Goal: Communication & Community: Share content

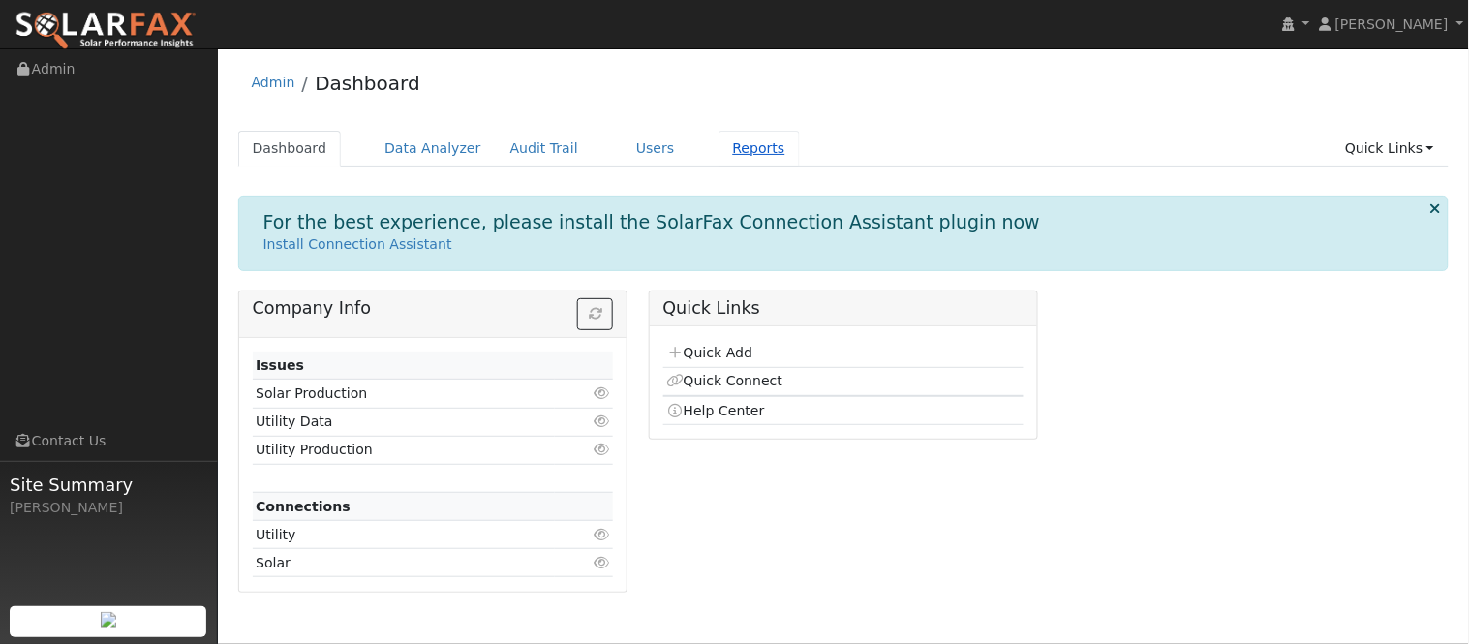
click at [719, 152] on link "Reports" at bounding box center [759, 149] width 81 height 36
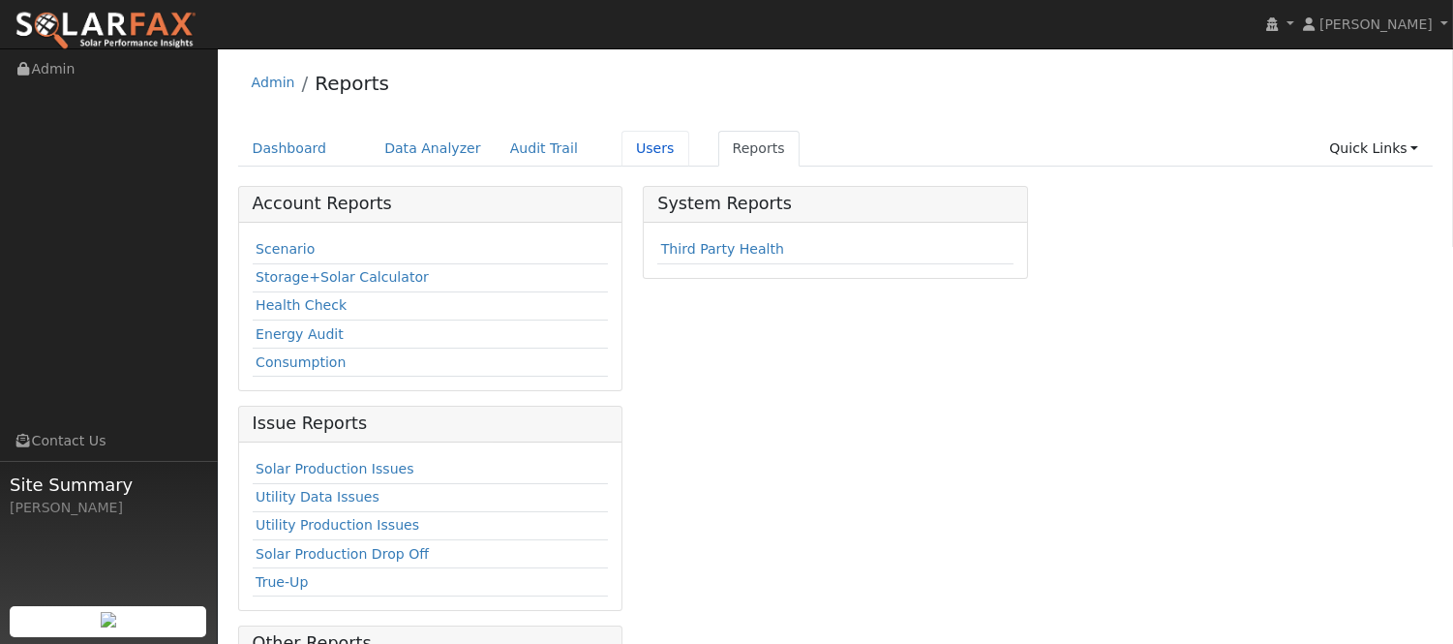
click at [622, 150] on link "Users" at bounding box center [656, 149] width 68 height 36
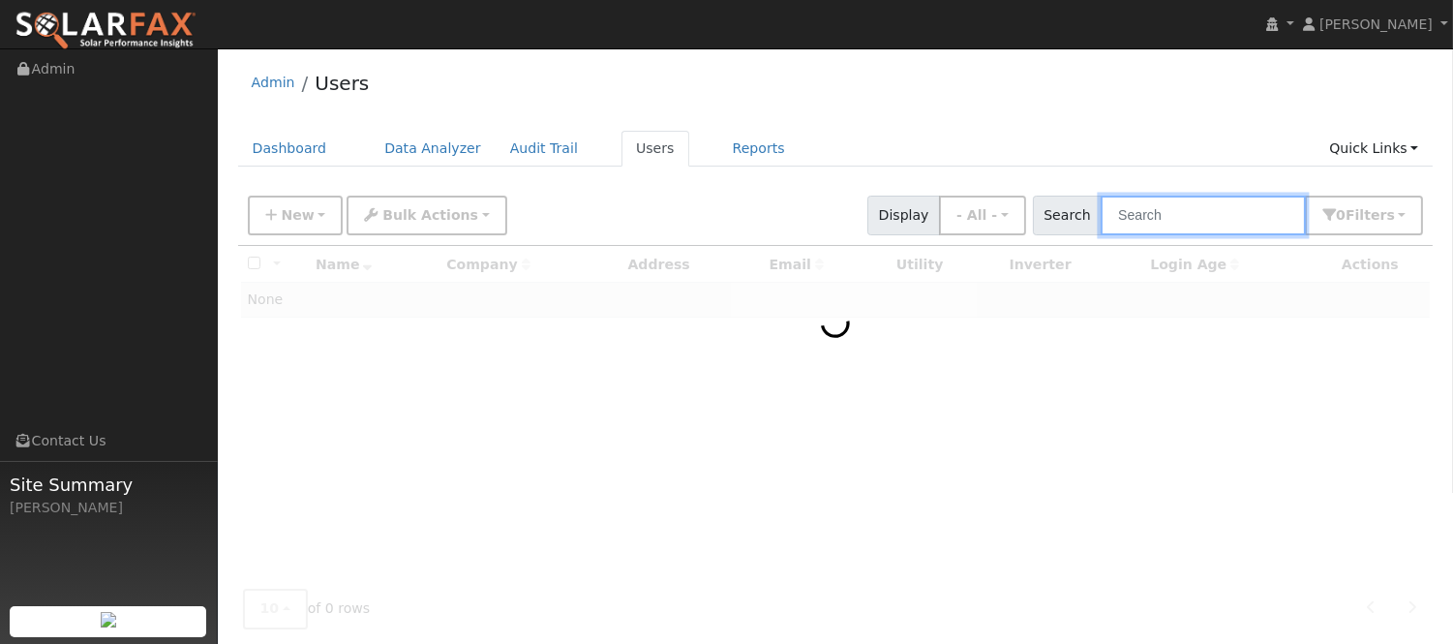
click at [1147, 207] on input "text" at bounding box center [1203, 216] width 205 height 40
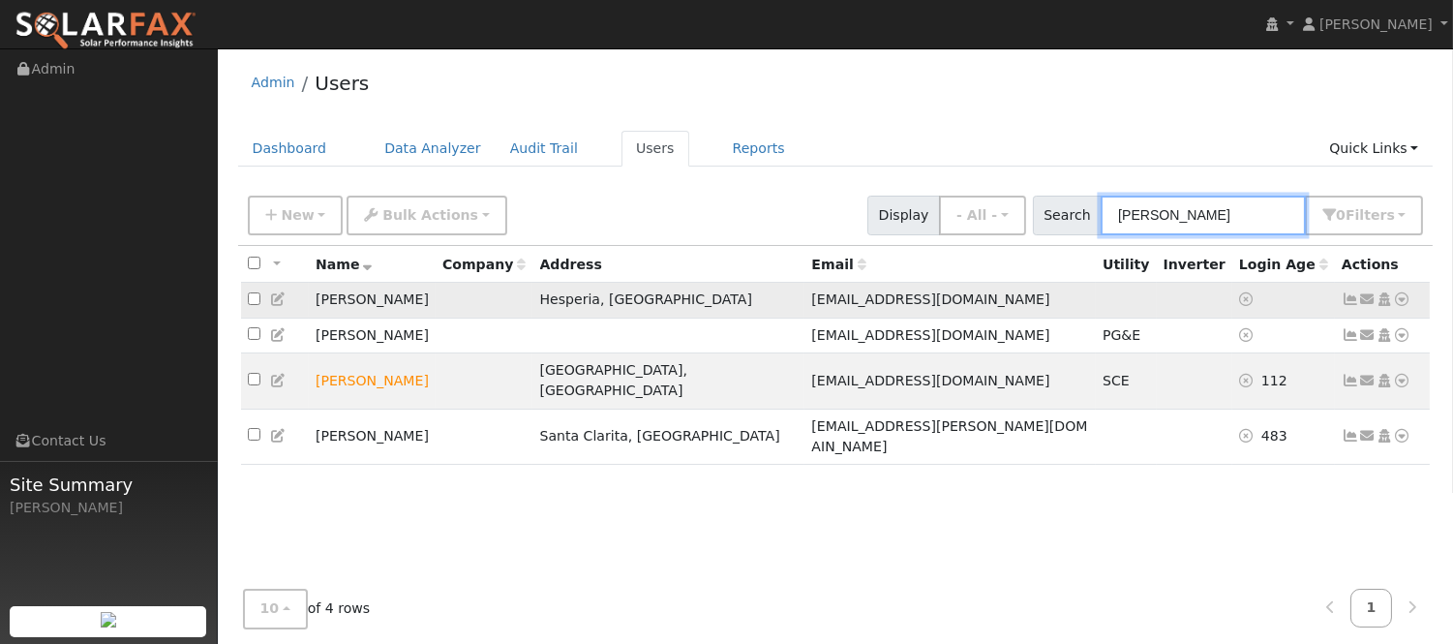
type input "[PERSON_NAME]"
click at [1356, 301] on icon at bounding box center [1350, 299] width 17 height 14
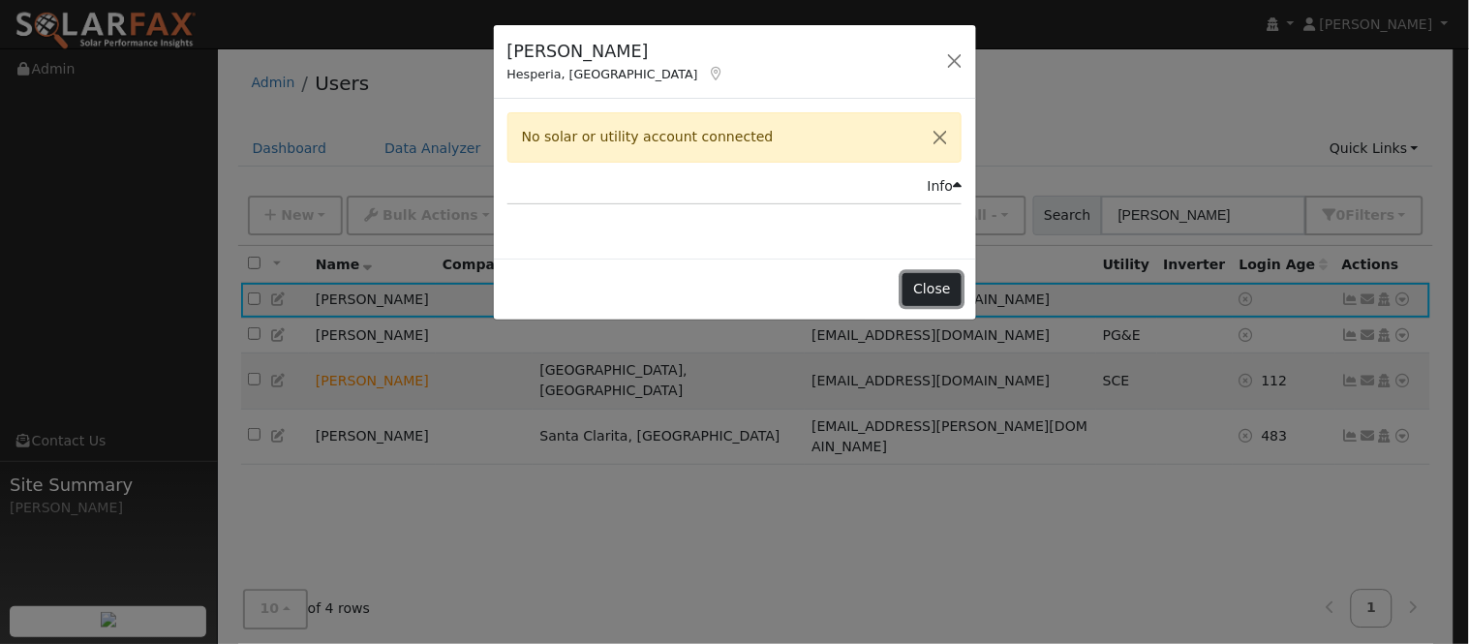
click at [933, 286] on button "Close" at bounding box center [931, 289] width 59 height 33
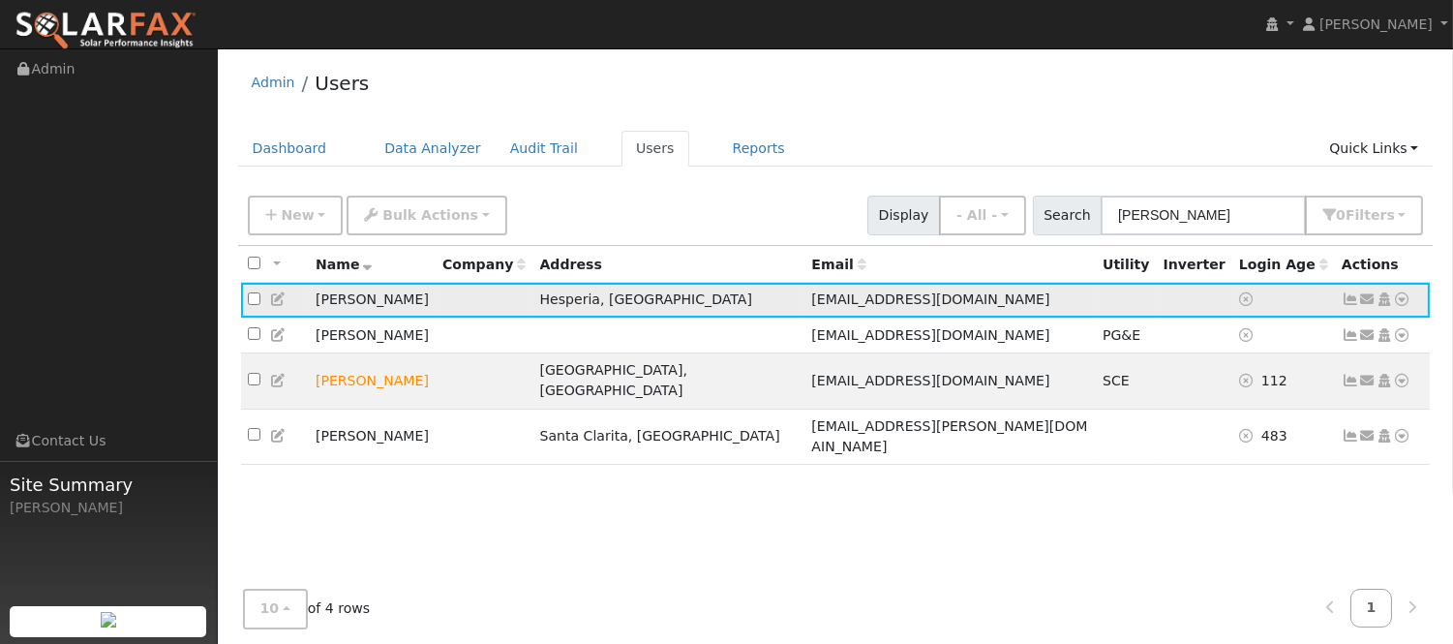
click at [1366, 306] on icon at bounding box center [1368, 299] width 17 height 14
click at [1315, 337] on link "Send Email..." at bounding box center [1307, 333] width 135 height 27
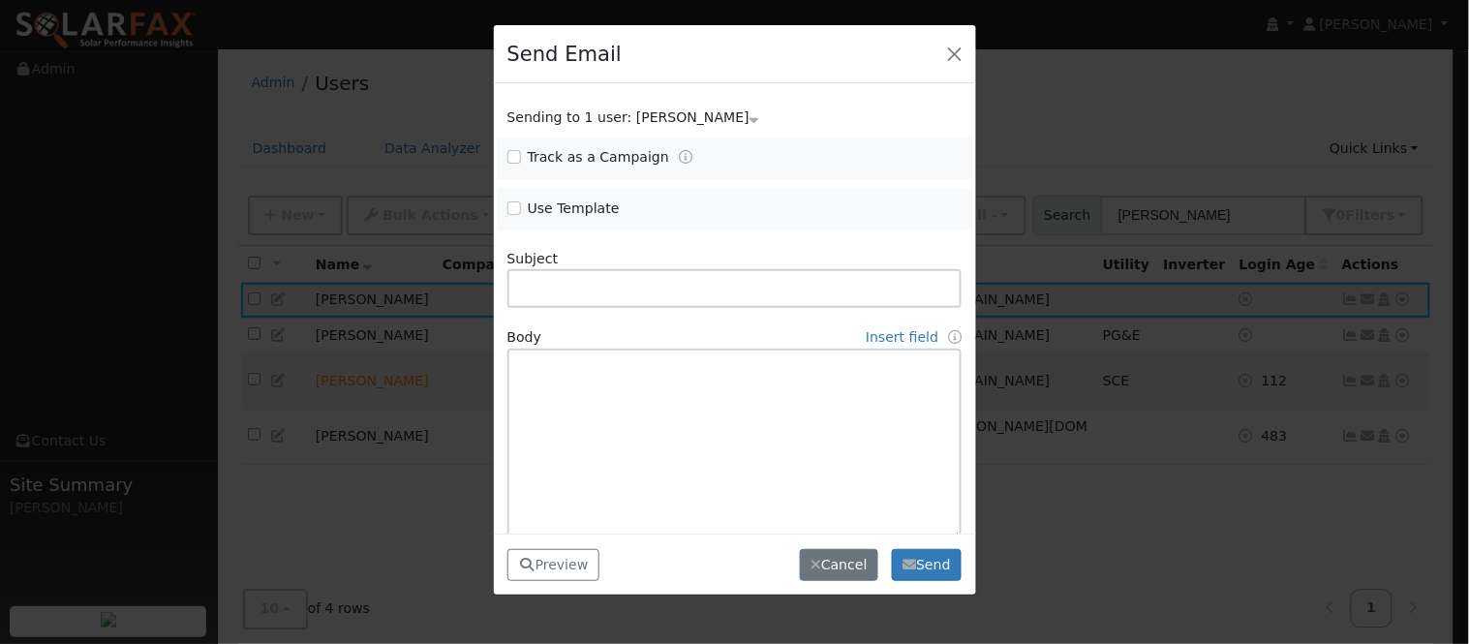
click at [520, 213] on span "Use Template" at bounding box center [615, 209] width 217 height 20
click at [508, 207] on input "Use Template" at bounding box center [514, 208] width 14 height 14
checkbox input "true"
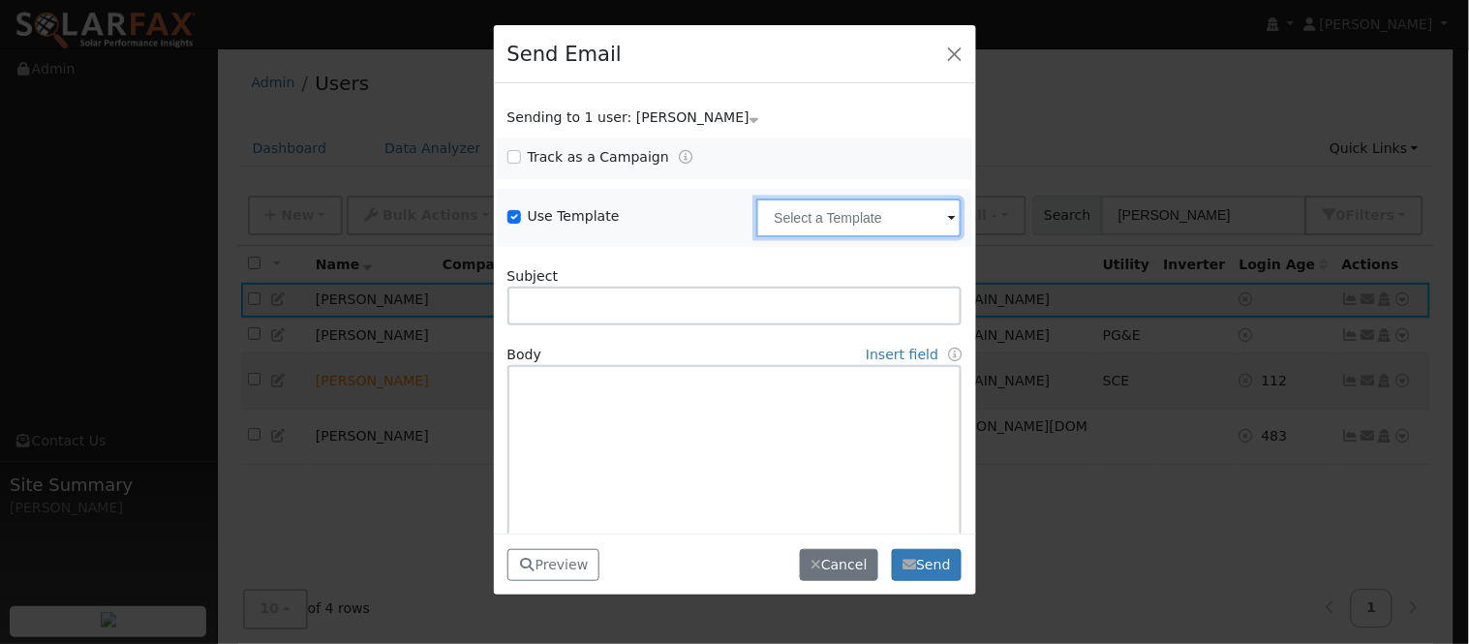
click at [829, 210] on input "text" at bounding box center [858, 218] width 205 height 39
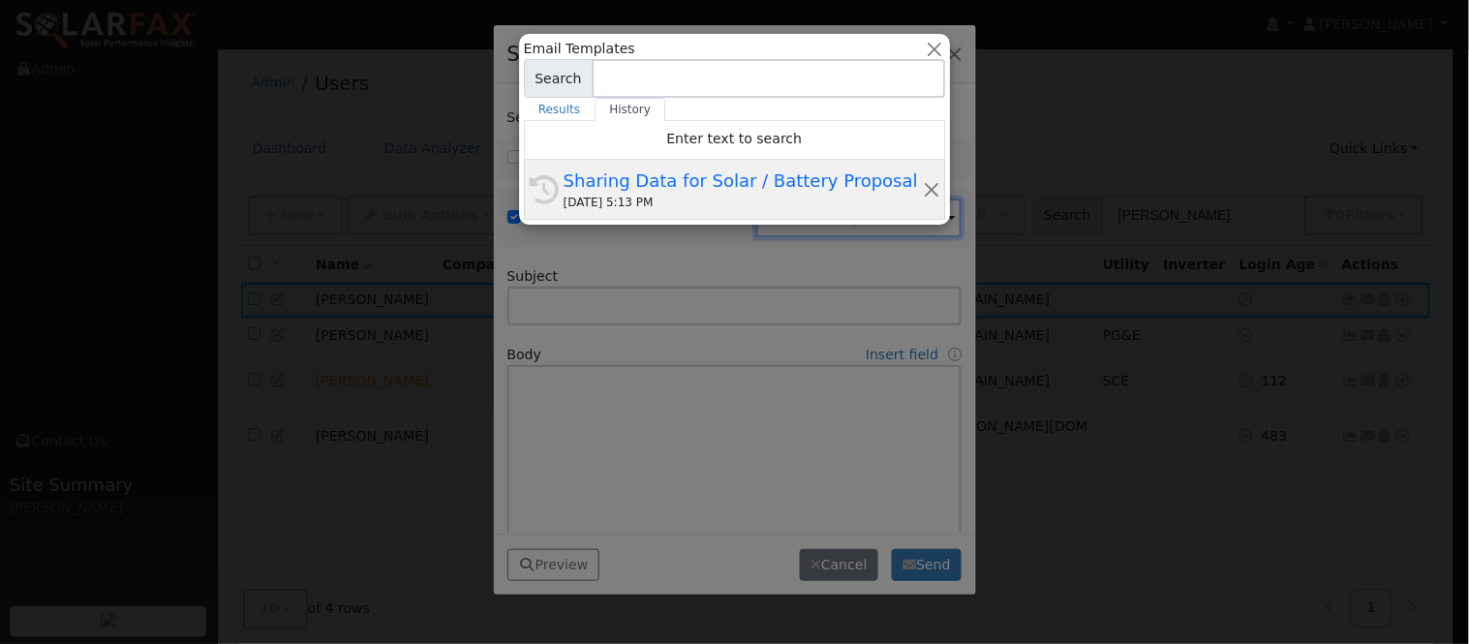
click at [710, 190] on div "Sharing Data for Solar / Battery Proposal" at bounding box center [743, 181] width 359 height 26
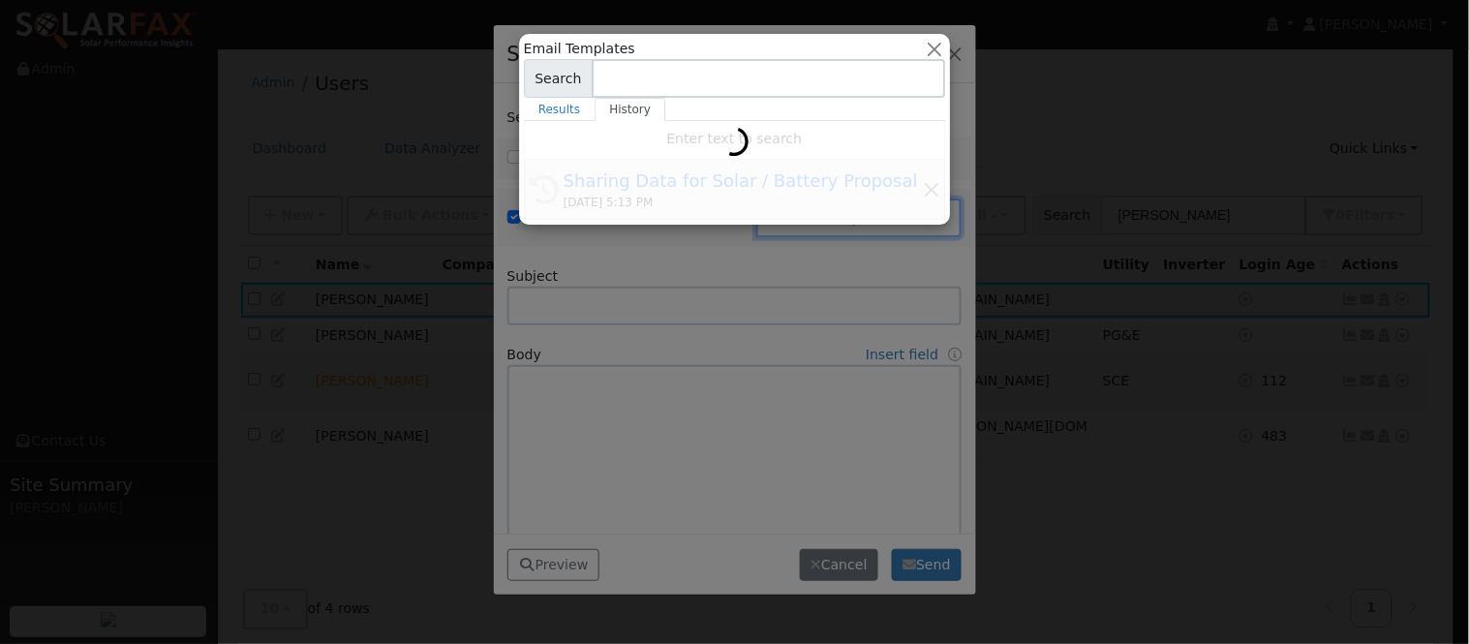
type input "Sharing Data for Solar / Battery Proposal"
type textarea "Dear {user_fname}, Below is a link to share your electricity consumption data w…"
type input "SolarFax <solarfax@solardatapros.com>"
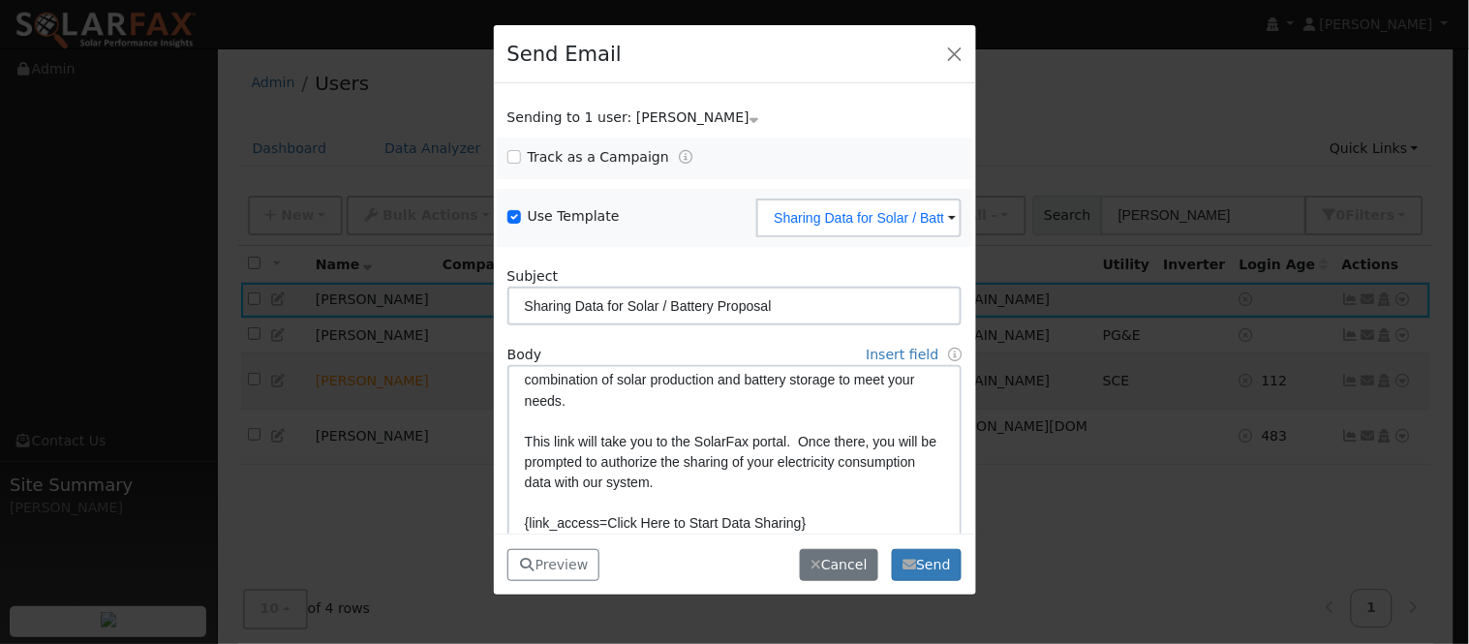
scroll to position [253, 0]
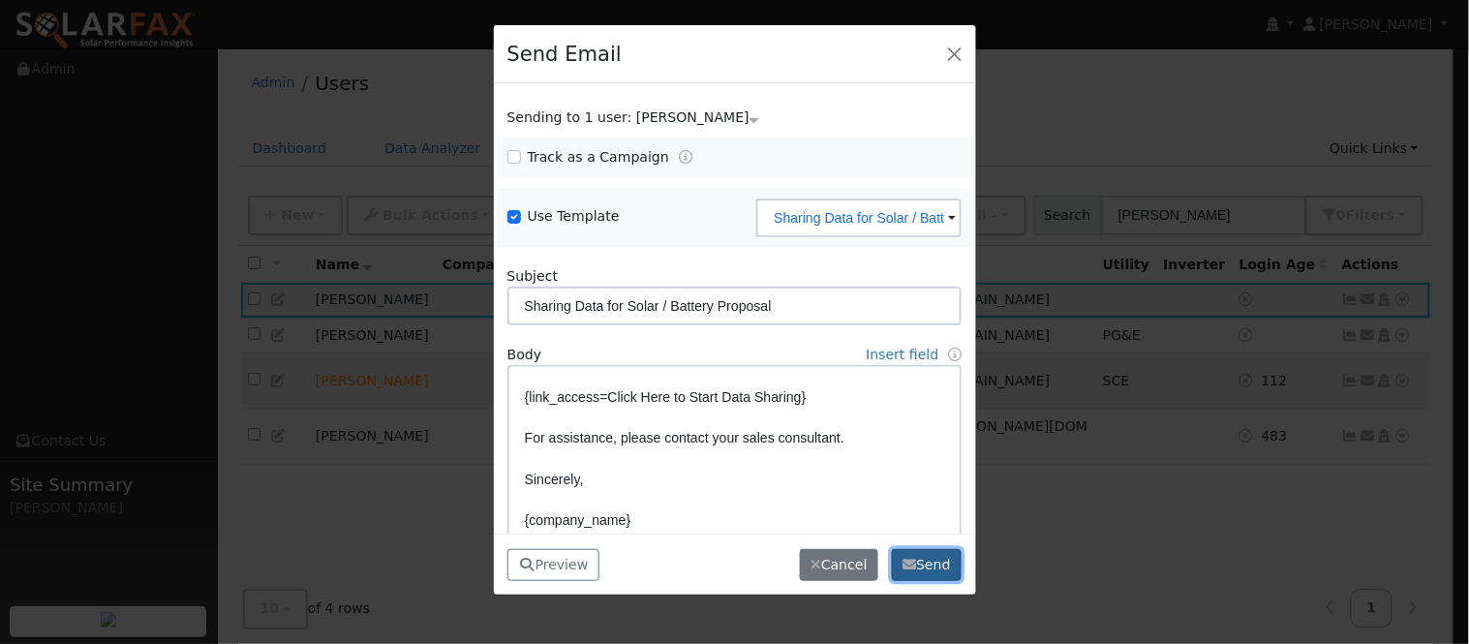
click at [926, 568] on button "Send" at bounding box center [927, 565] width 71 height 33
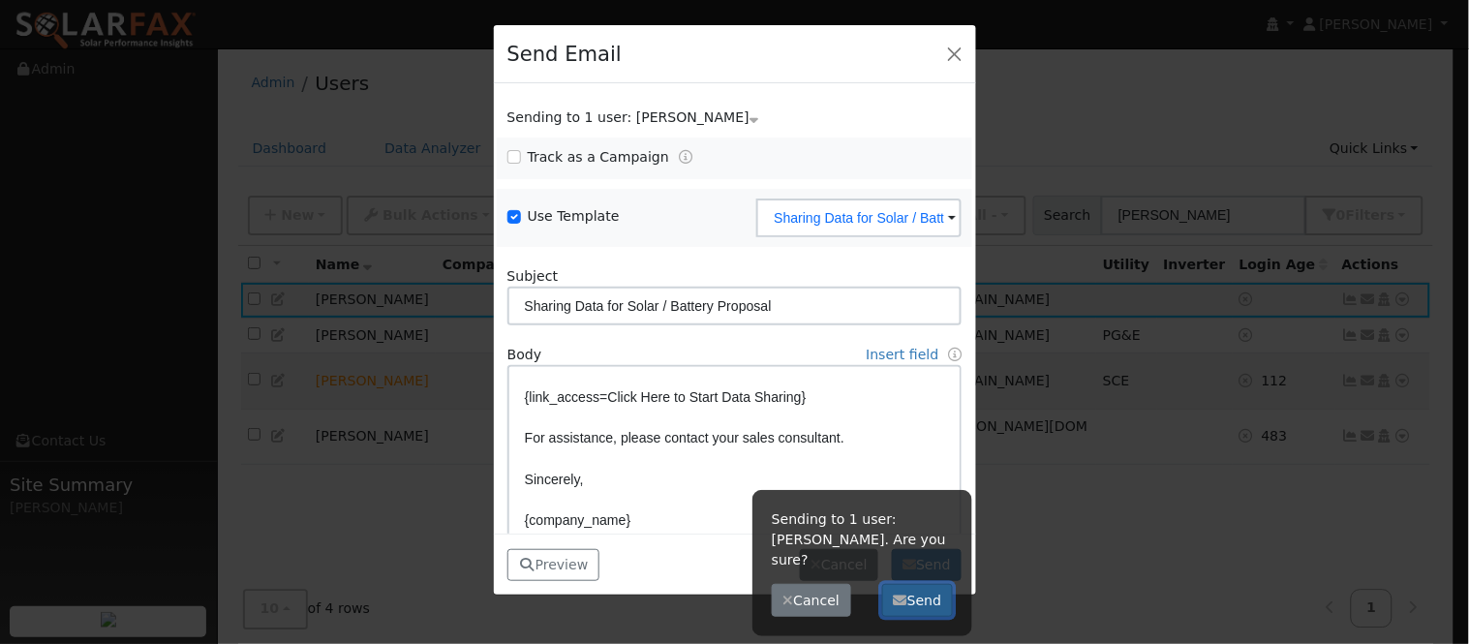
click at [937, 584] on button "Send" at bounding box center [917, 600] width 71 height 33
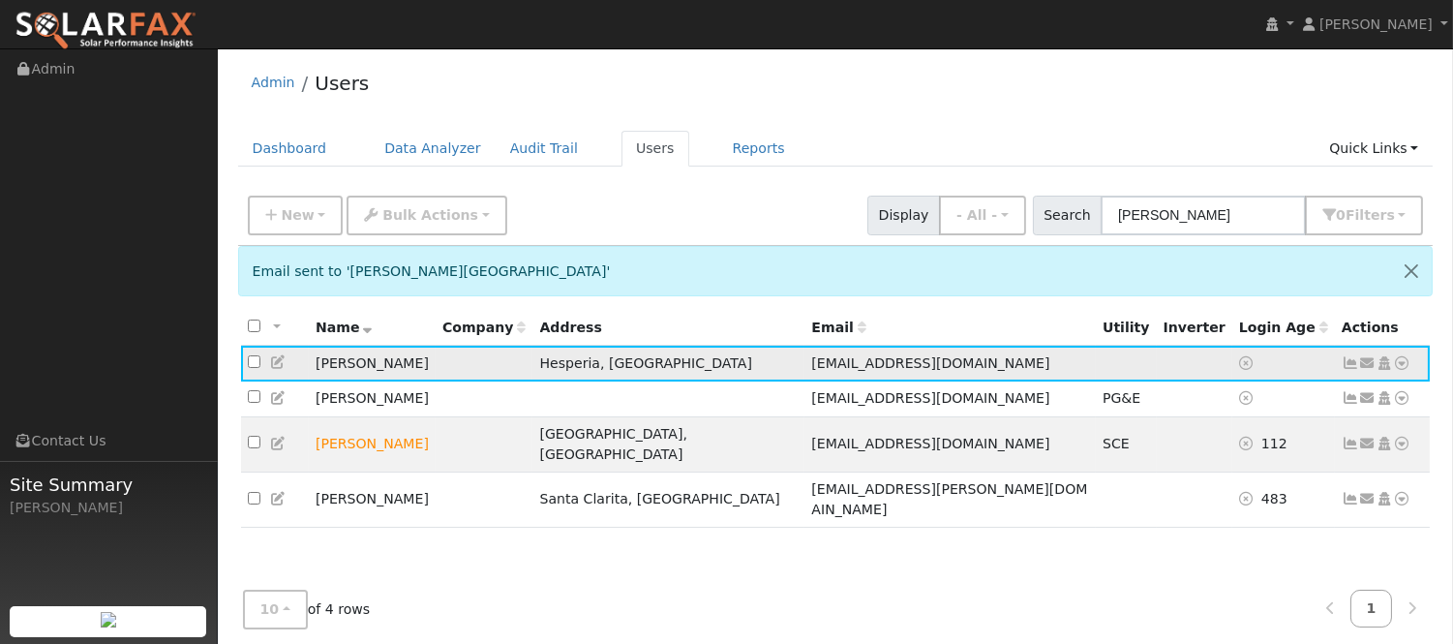
click at [1368, 365] on icon at bounding box center [1368, 363] width 17 height 14
click at [1302, 410] on link "Send Email..." at bounding box center [1307, 396] width 135 height 27
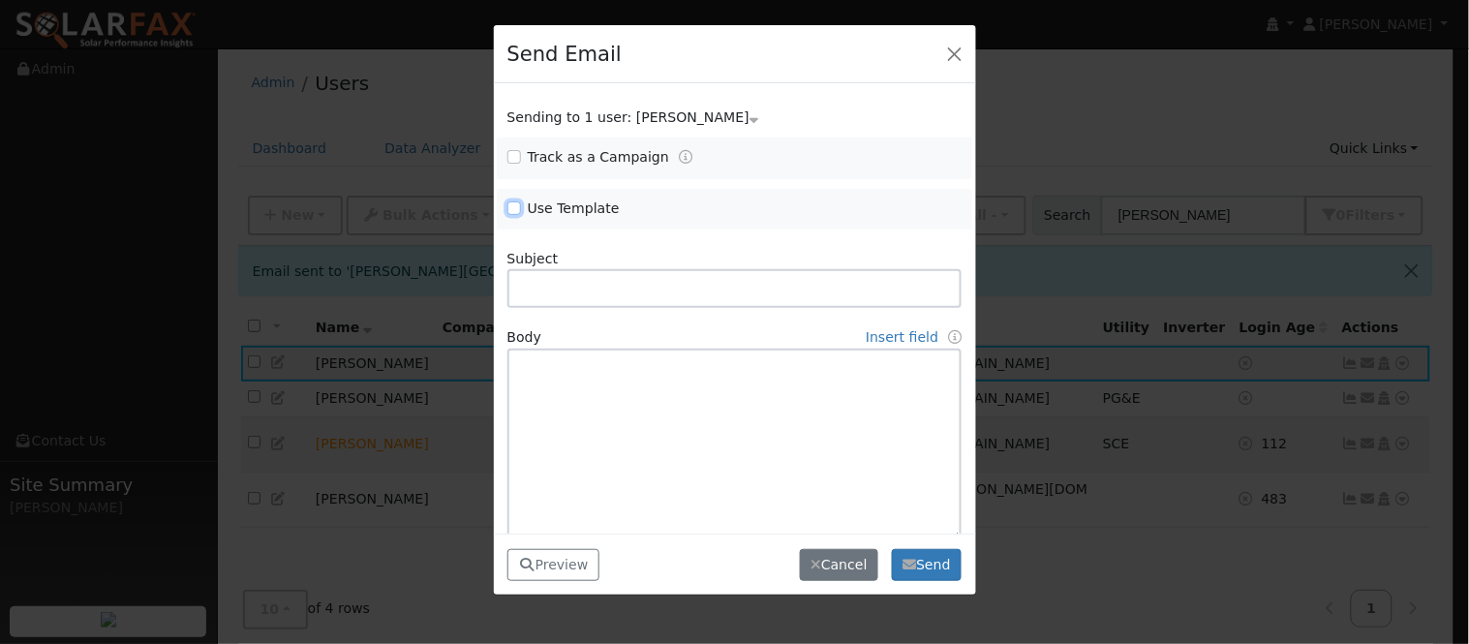
click at [519, 214] on input "Use Template" at bounding box center [514, 208] width 14 height 14
checkbox input "true"
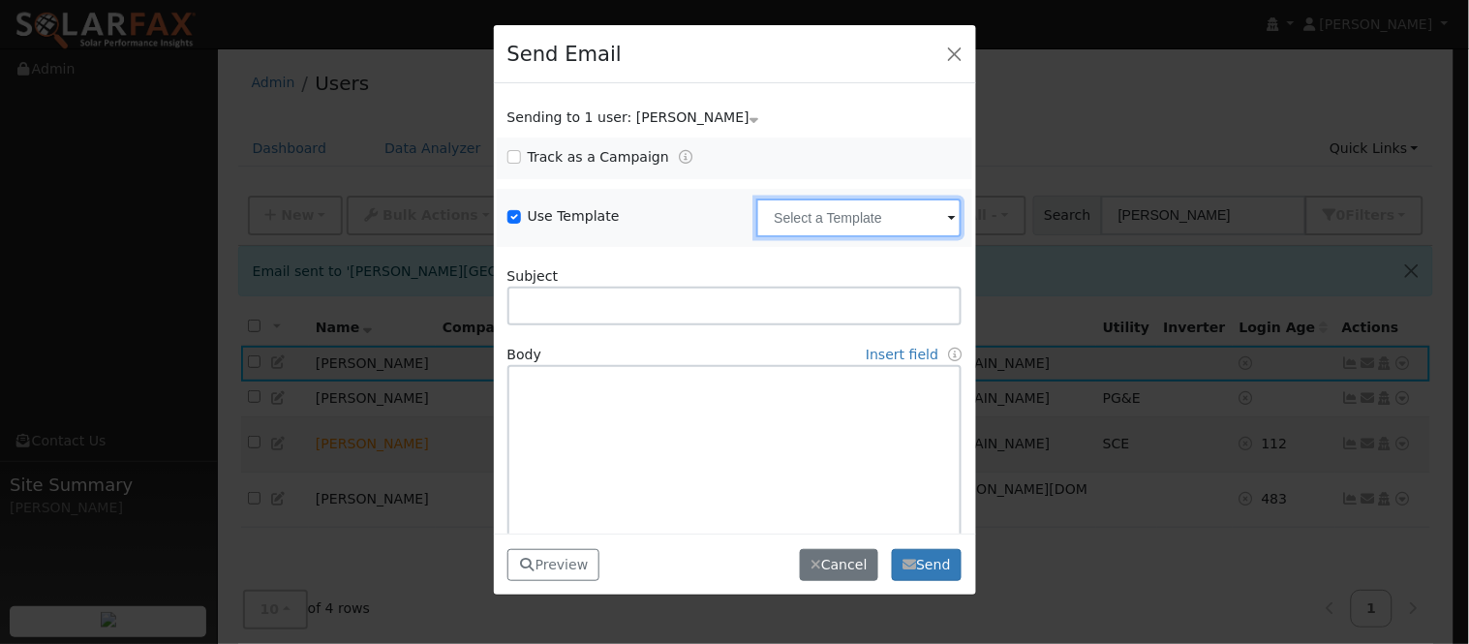
click at [893, 214] on input "text" at bounding box center [858, 218] width 205 height 39
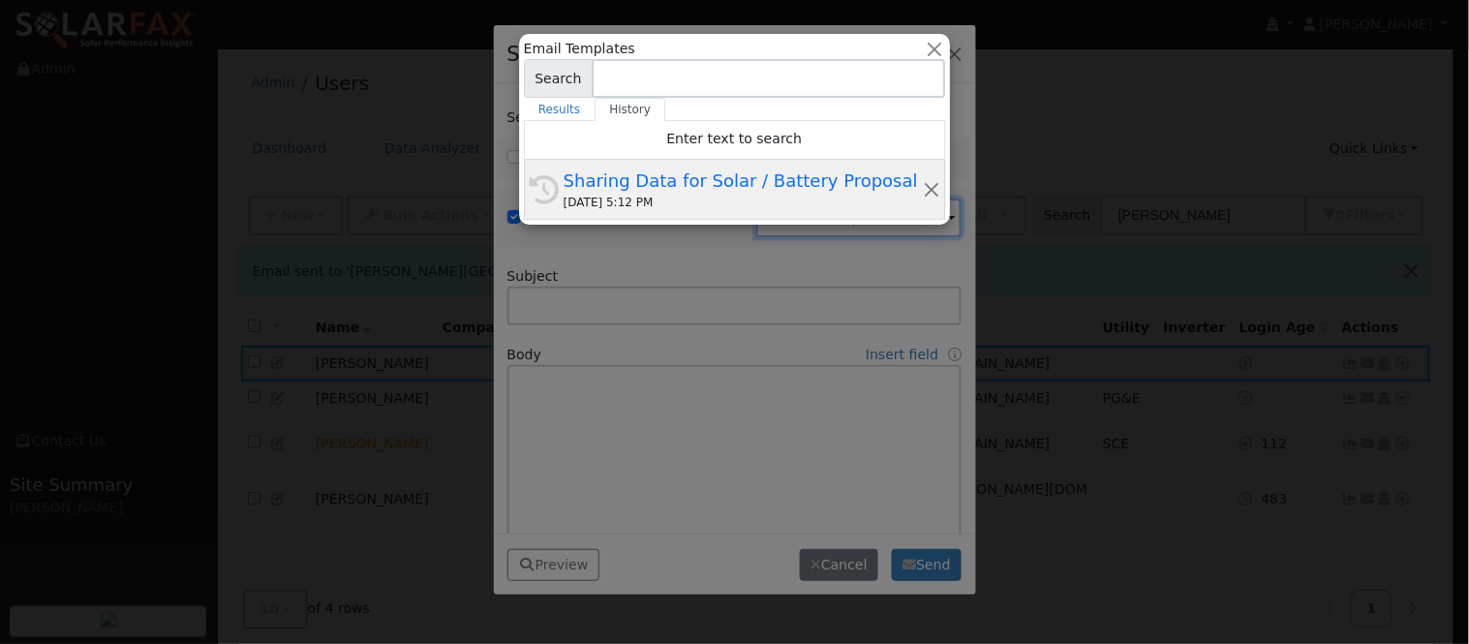
click at [742, 199] on div "09/04/2025 5:12 PM" at bounding box center [743, 202] width 359 height 17
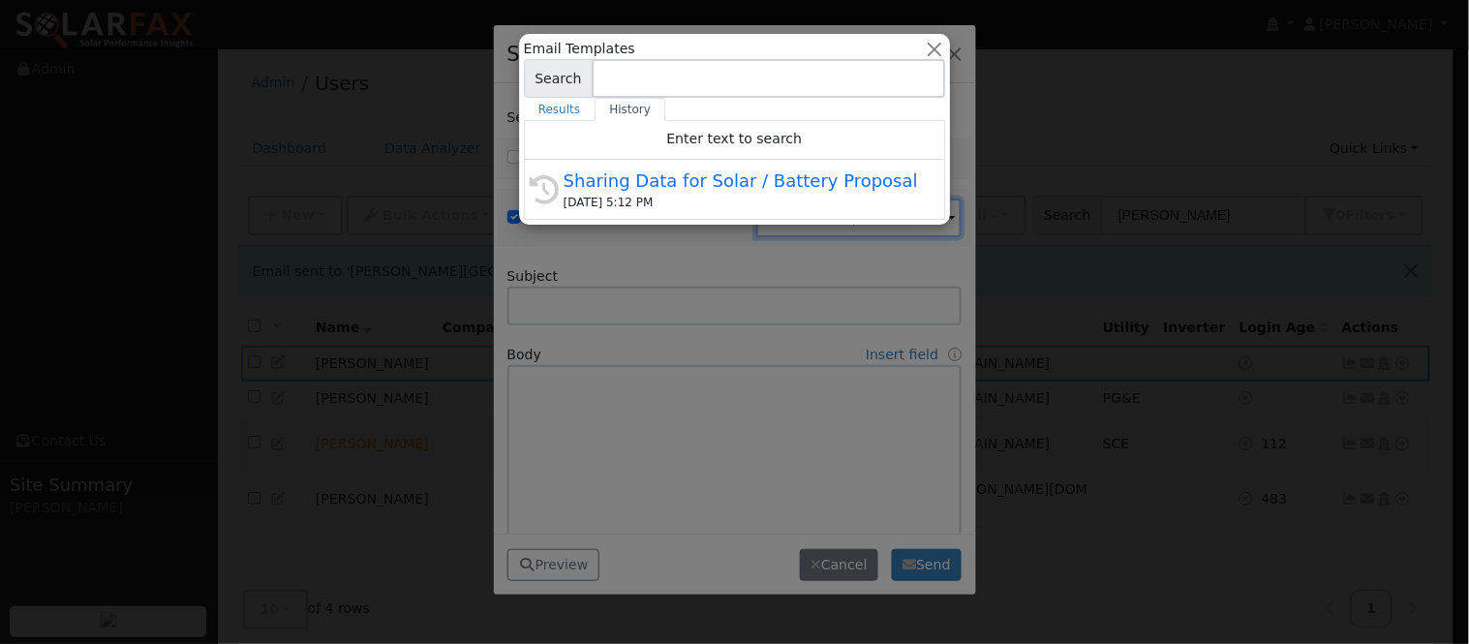
type input "Sharing Data for Solar / Battery Proposal"
type textarea "Dear {user_fname}, Below is a link to share your electricity consumption data w…"
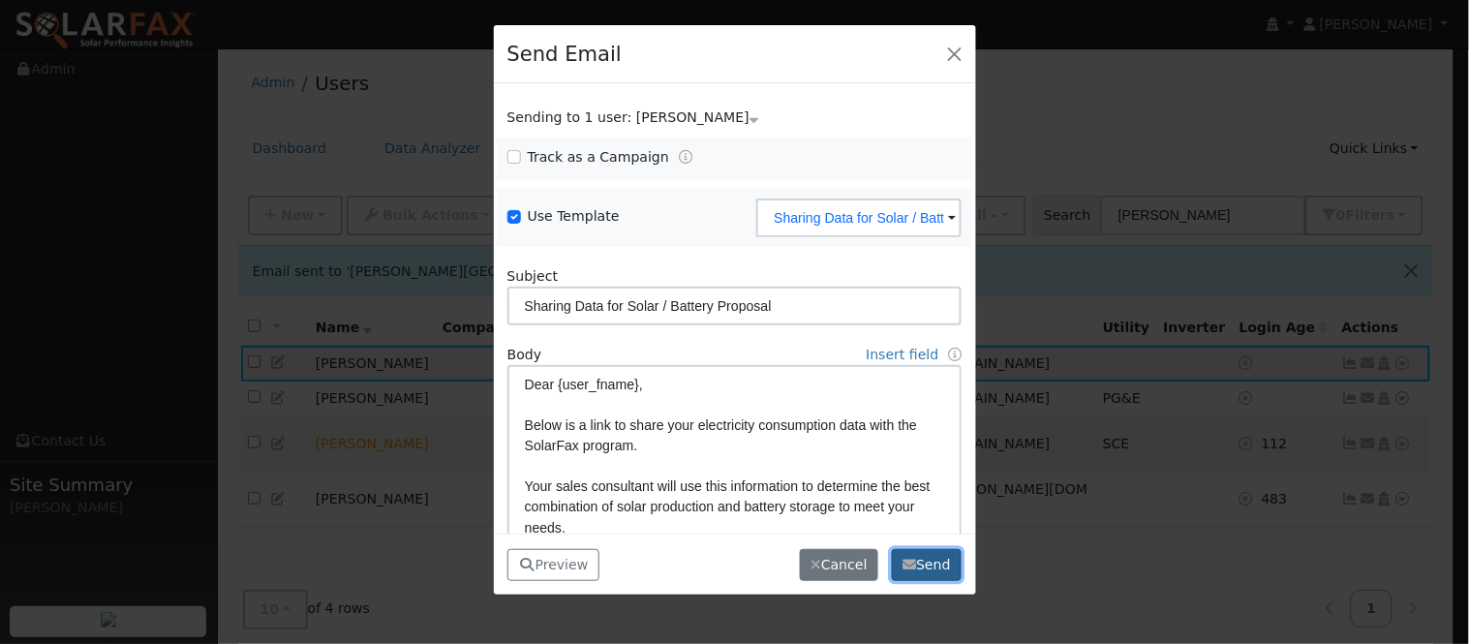
click at [922, 559] on button "Send" at bounding box center [927, 565] width 71 height 33
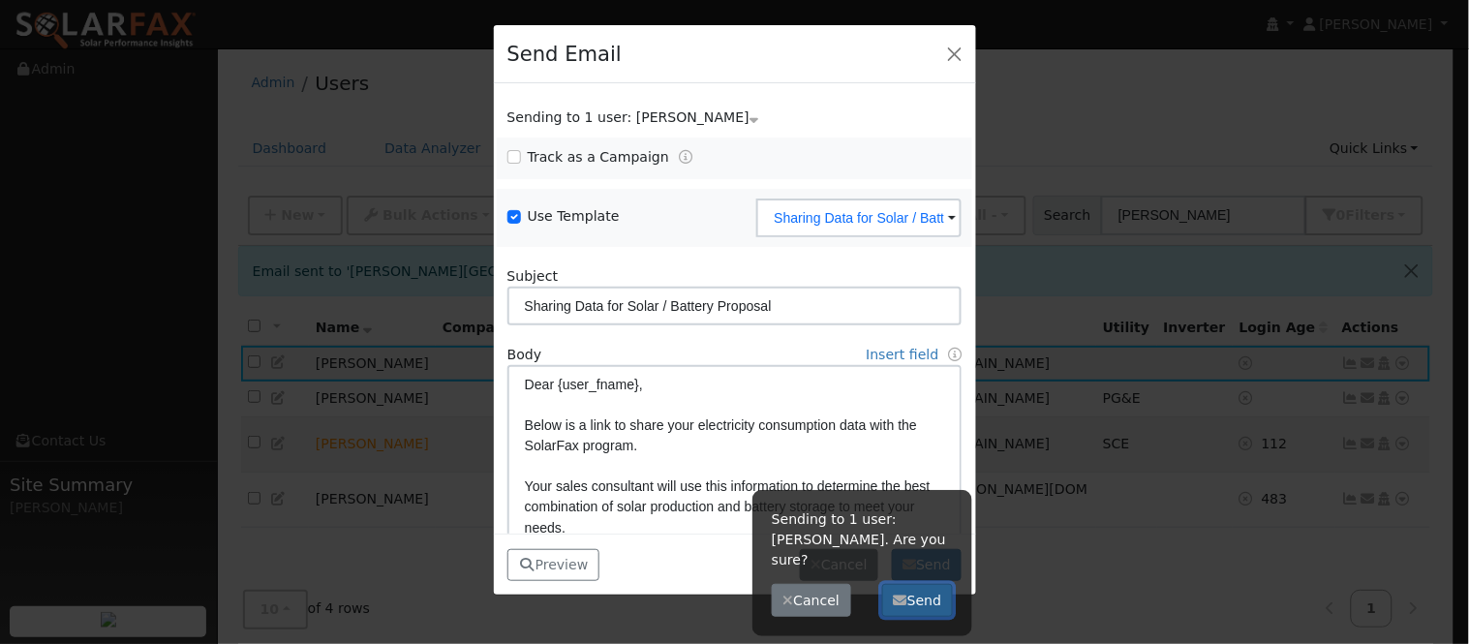
click at [916, 584] on button "Send" at bounding box center [917, 600] width 71 height 33
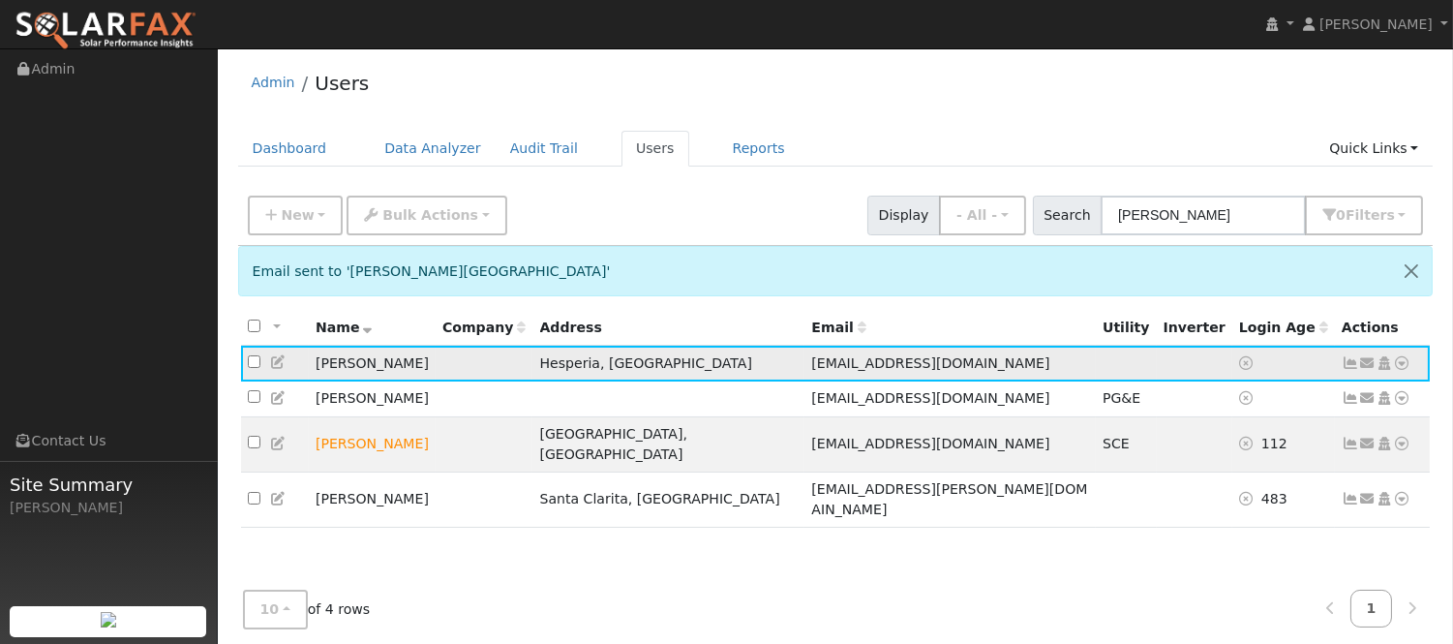
click at [275, 368] on icon at bounding box center [278, 362] width 17 height 14
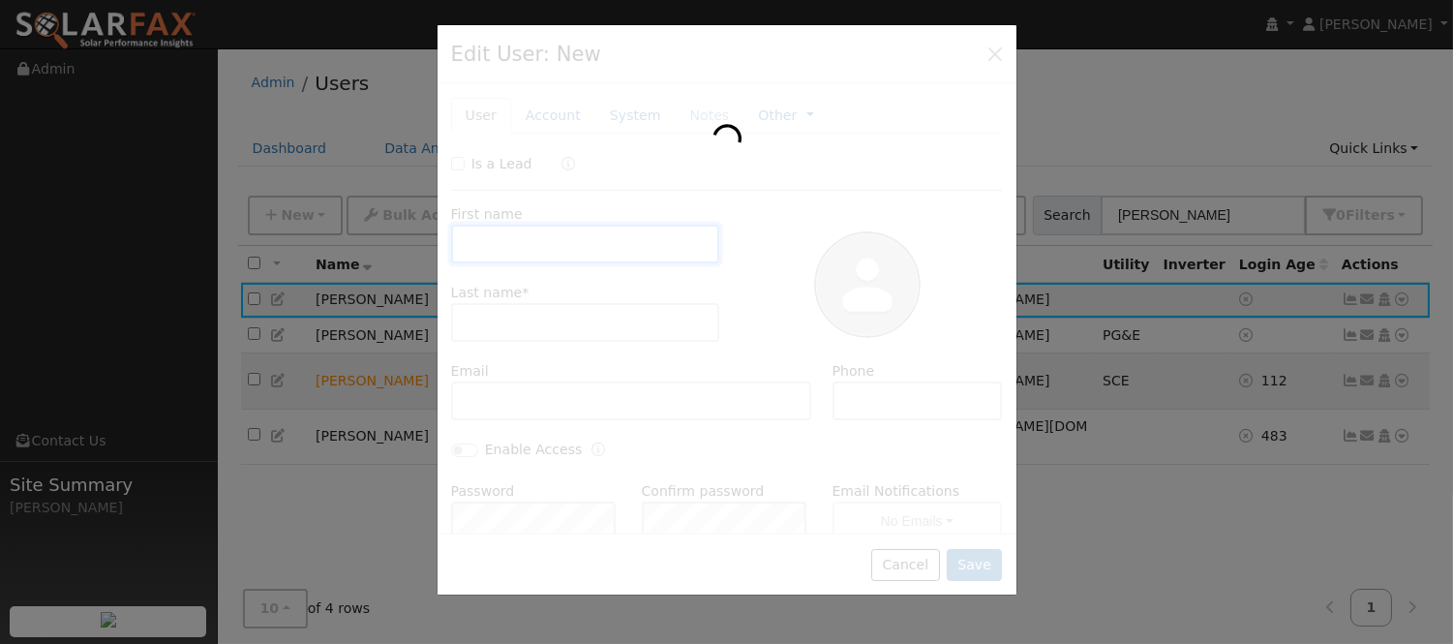
type input "Irma V"
type input "Gonzales"
type input "burinita33@gmail.com"
type input "(760) 261-1983"
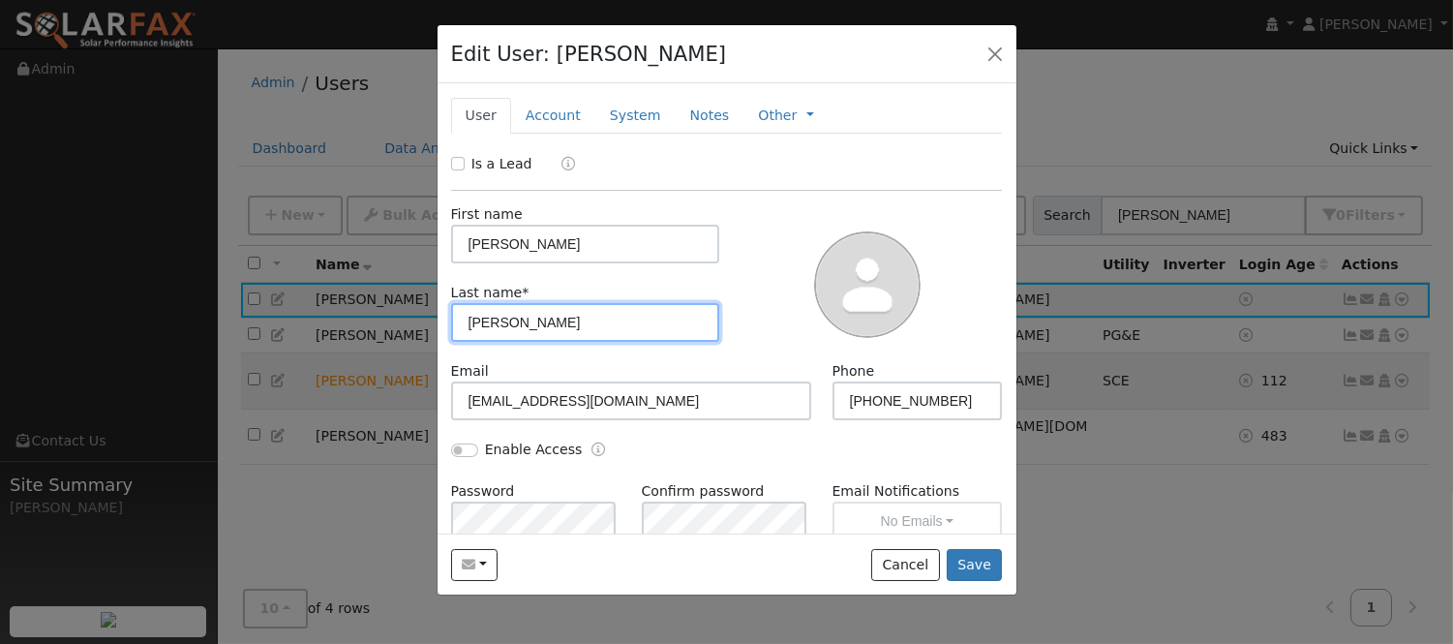
click at [535, 317] on input "Gonzales" at bounding box center [585, 322] width 269 height 39
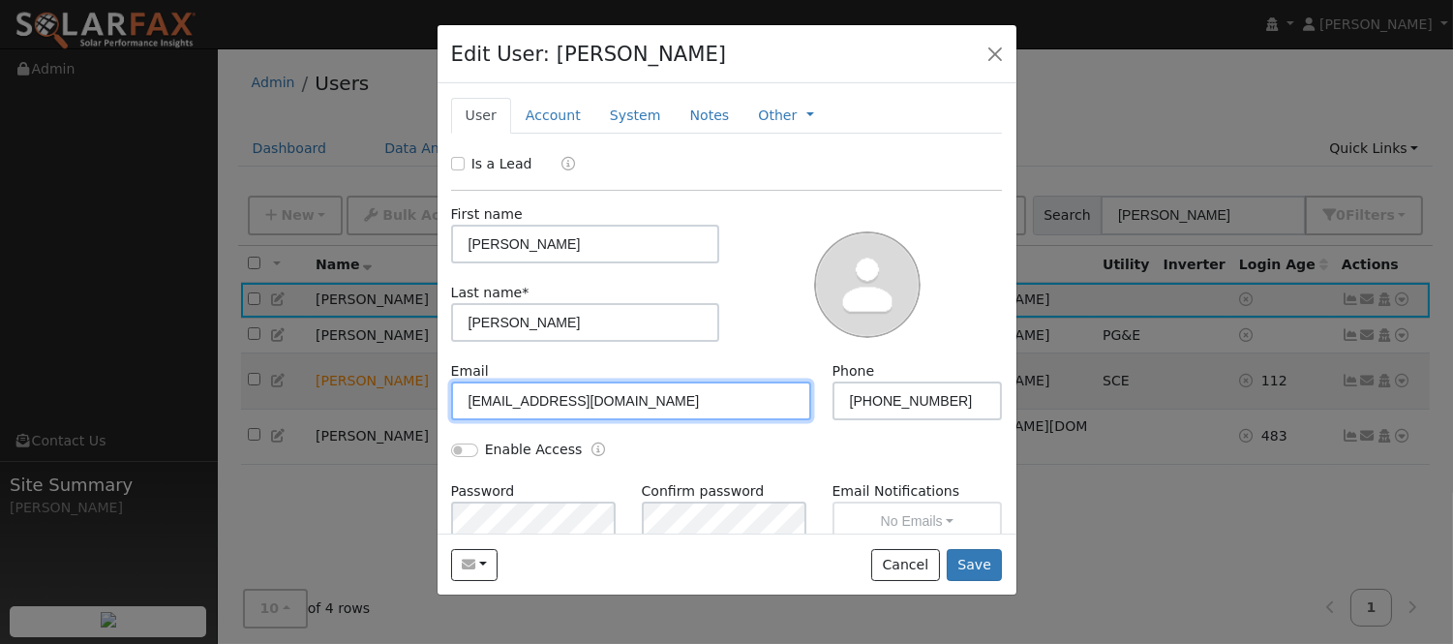
click at [566, 401] on input "burinita33@gmail.com" at bounding box center [631, 401] width 361 height 39
paste input "m"
type input "burimita33@gmail.com"
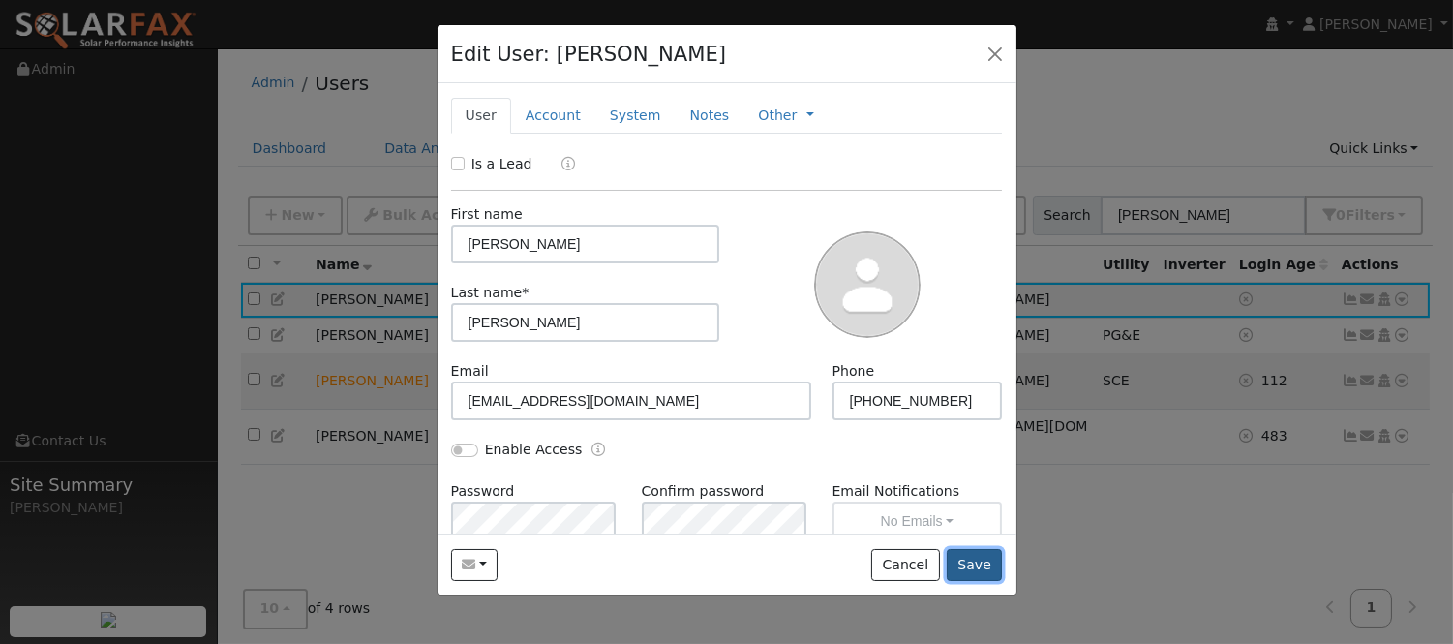
click at [984, 566] on button "Save" at bounding box center [975, 565] width 56 height 33
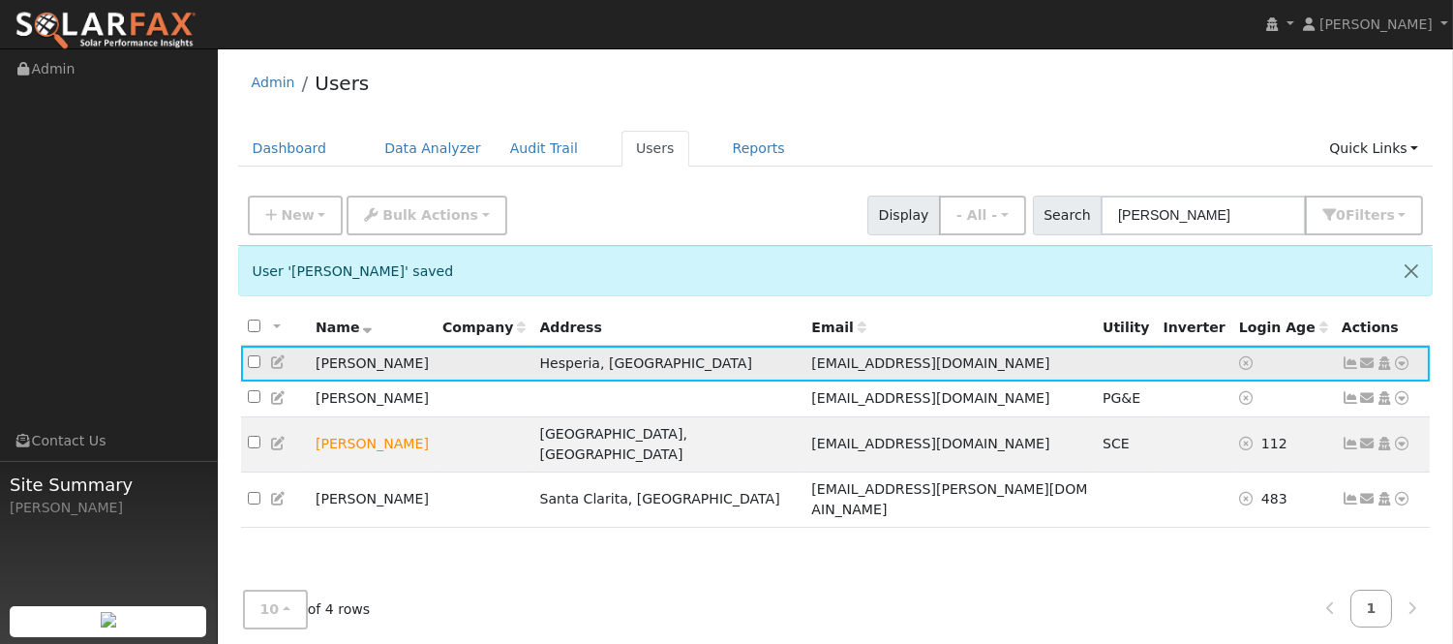
click at [1402, 369] on icon at bounding box center [1402, 363] width 17 height 14
click at [1370, 364] on icon at bounding box center [1368, 363] width 17 height 14
click at [1284, 408] on link "Send Email..." at bounding box center [1307, 396] width 135 height 27
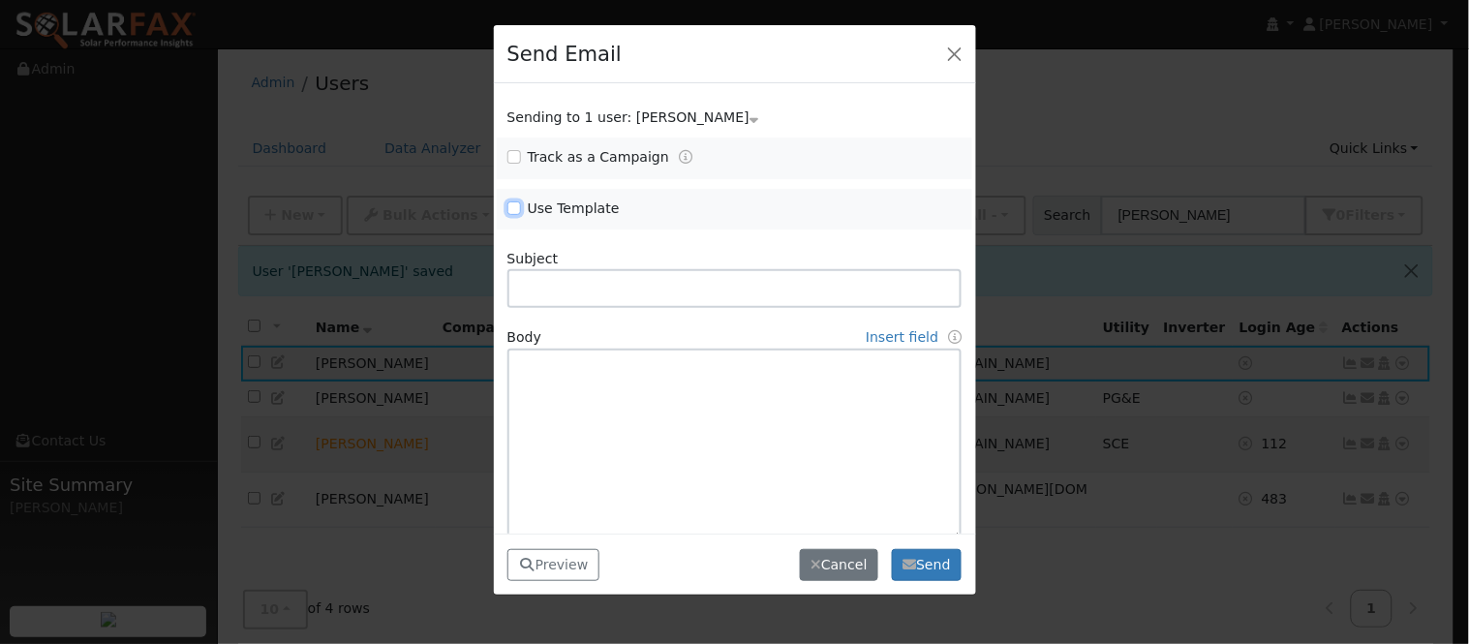
click at [508, 207] on input "Use Template" at bounding box center [514, 208] width 14 height 14
checkbox input "true"
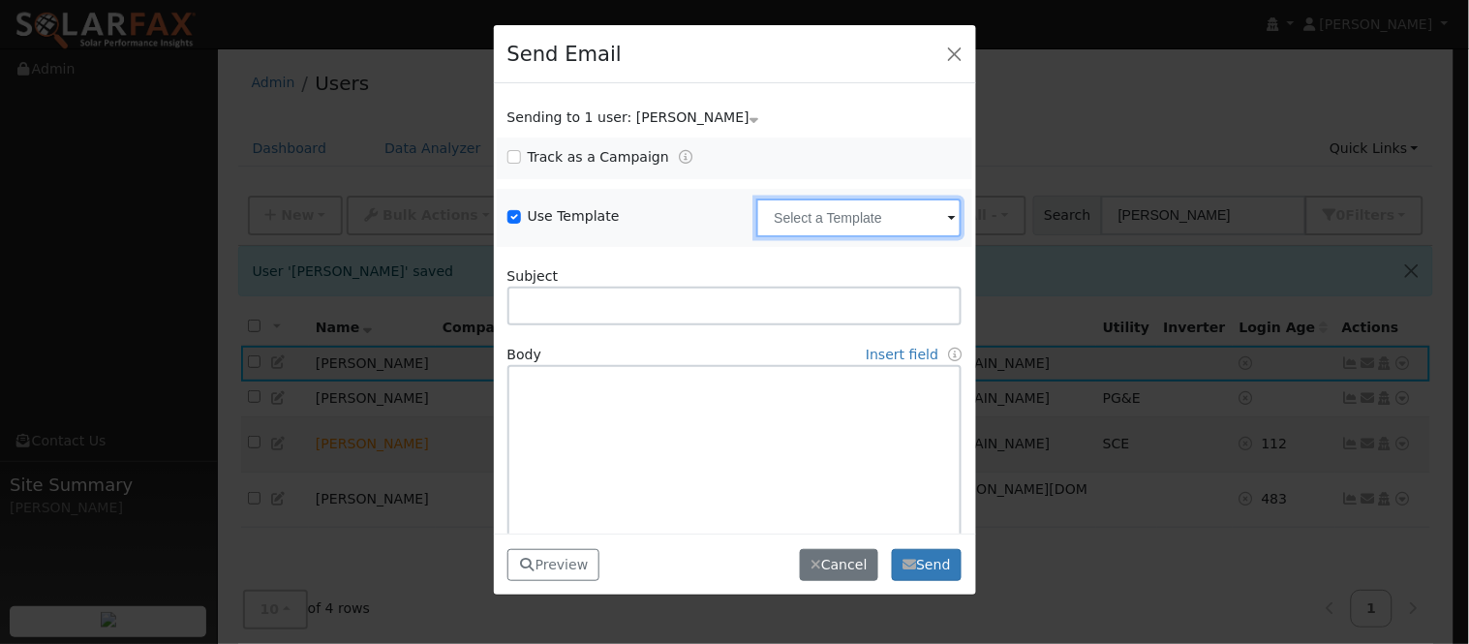
click at [810, 211] on input "text" at bounding box center [858, 218] width 205 height 39
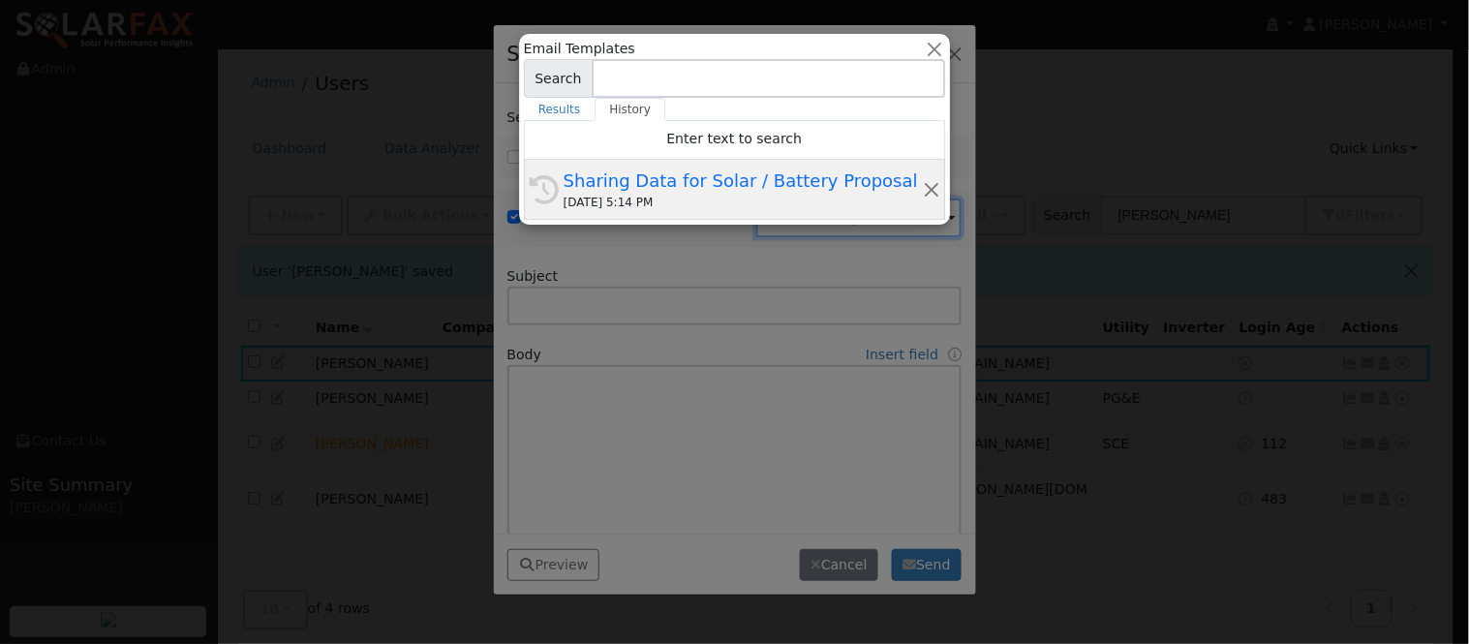
click at [765, 182] on div "Sharing Data for Solar / Battery Proposal" at bounding box center [743, 181] width 359 height 26
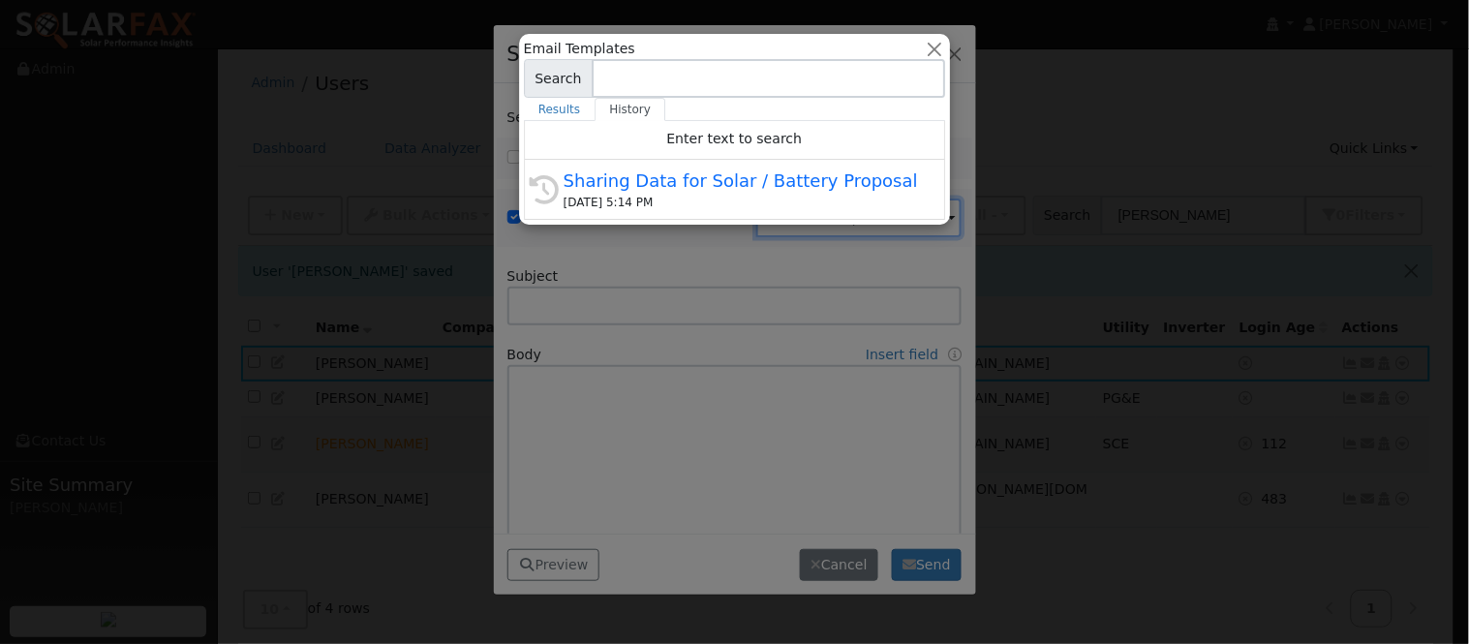
type input "Sharing Data for Solar / Battery Proposal"
type textarea "Dear {user_fname}, Below is a link to share your electricity consumption data w…"
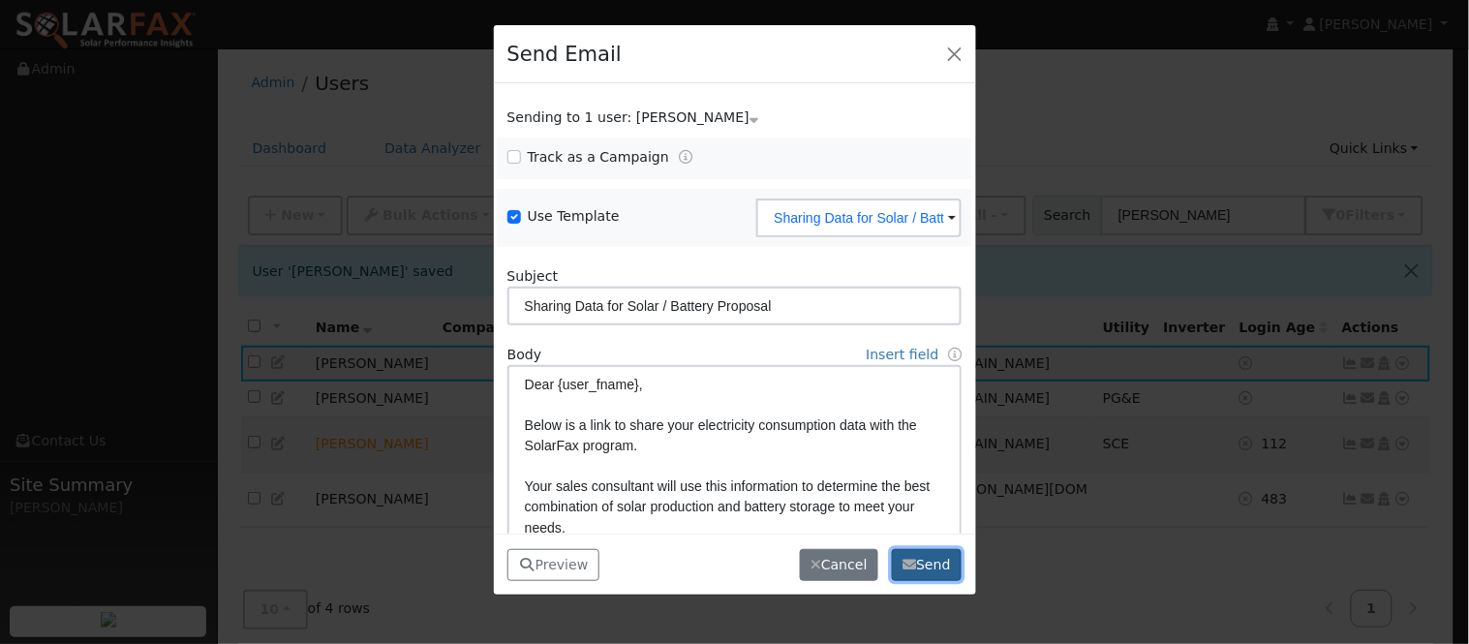
click at [953, 554] on button "Send" at bounding box center [927, 565] width 71 height 33
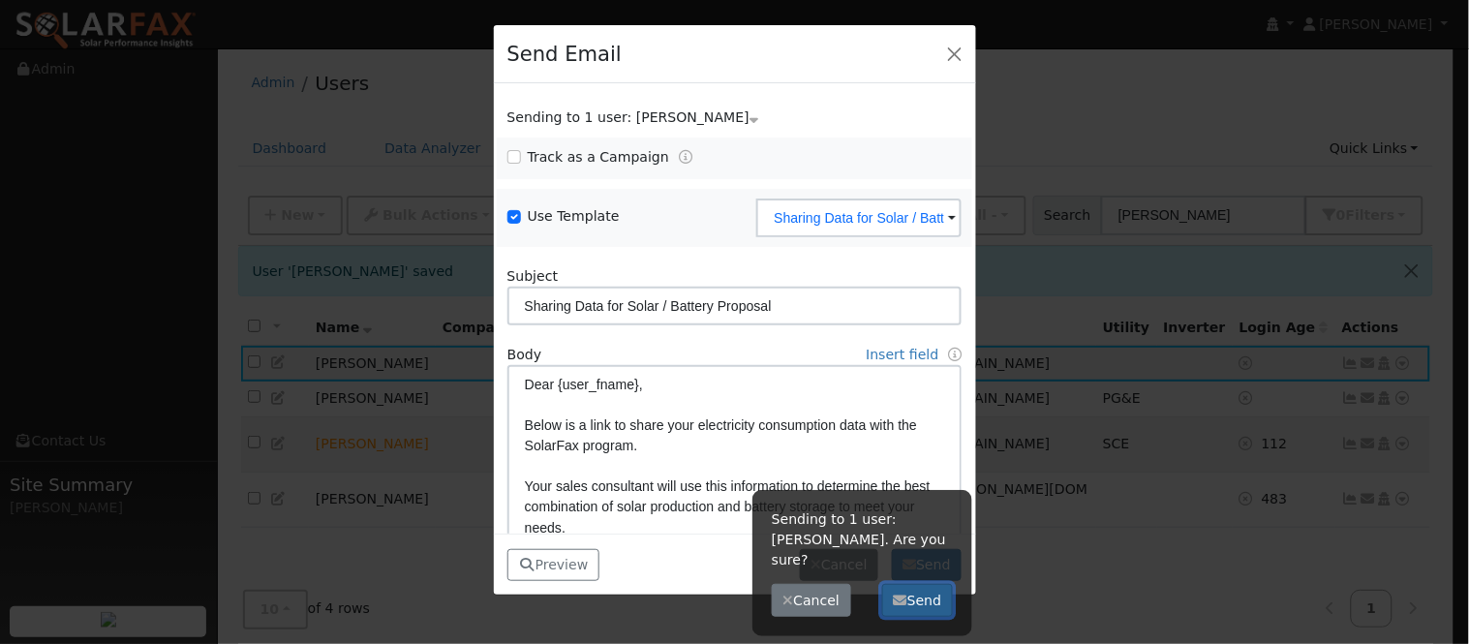
click at [932, 584] on button "Send" at bounding box center [917, 600] width 71 height 33
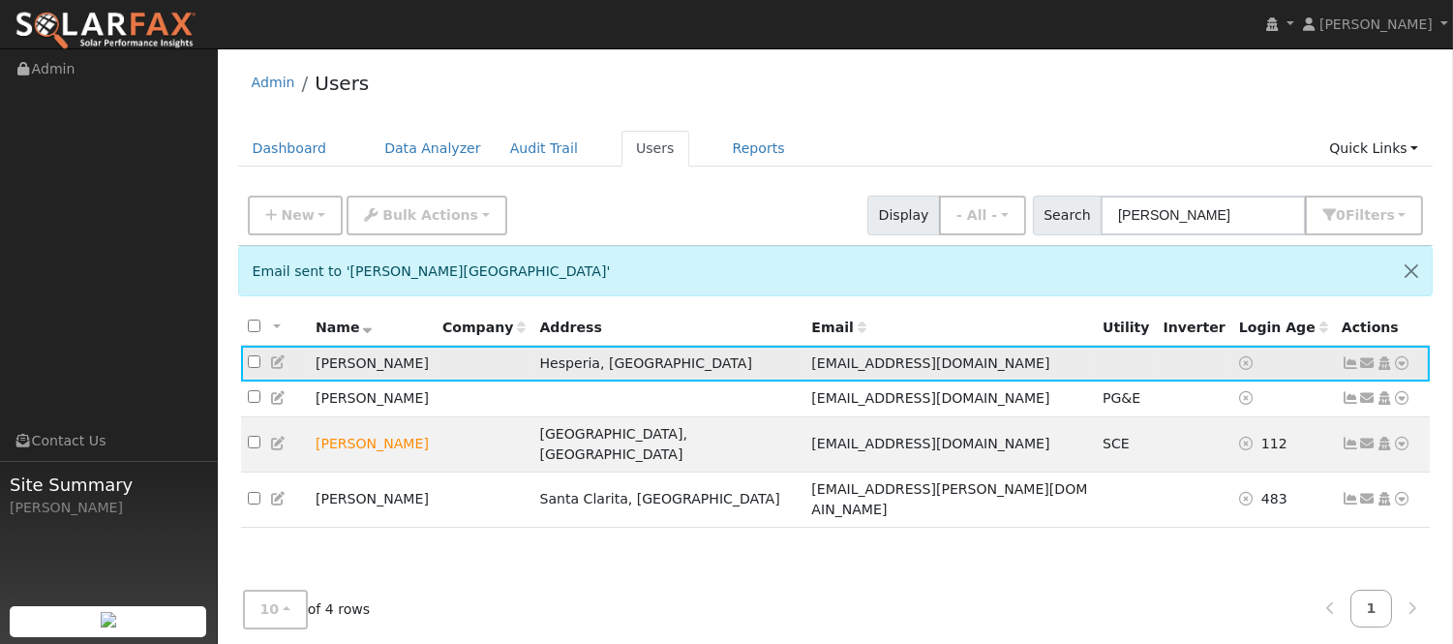
click at [1369, 370] on icon at bounding box center [1368, 363] width 17 height 14
click at [1186, 330] on div "Inverter" at bounding box center [1195, 328] width 62 height 20
click at [121, 34] on img at bounding box center [106, 31] width 182 height 41
